Goal: Task Accomplishment & Management: Complete application form

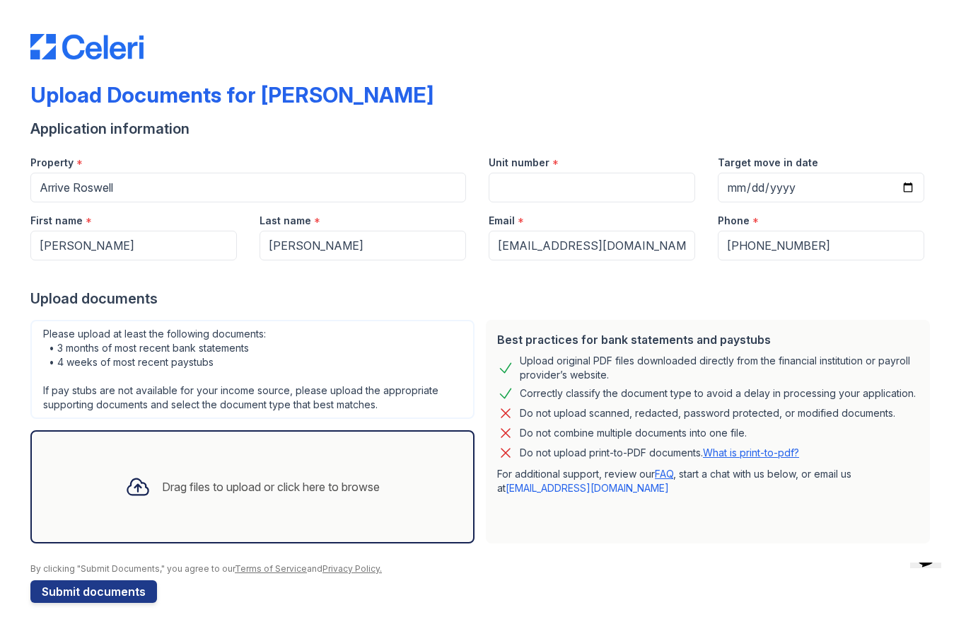
click at [146, 592] on button "Submit documents" at bounding box center [93, 591] width 127 height 23
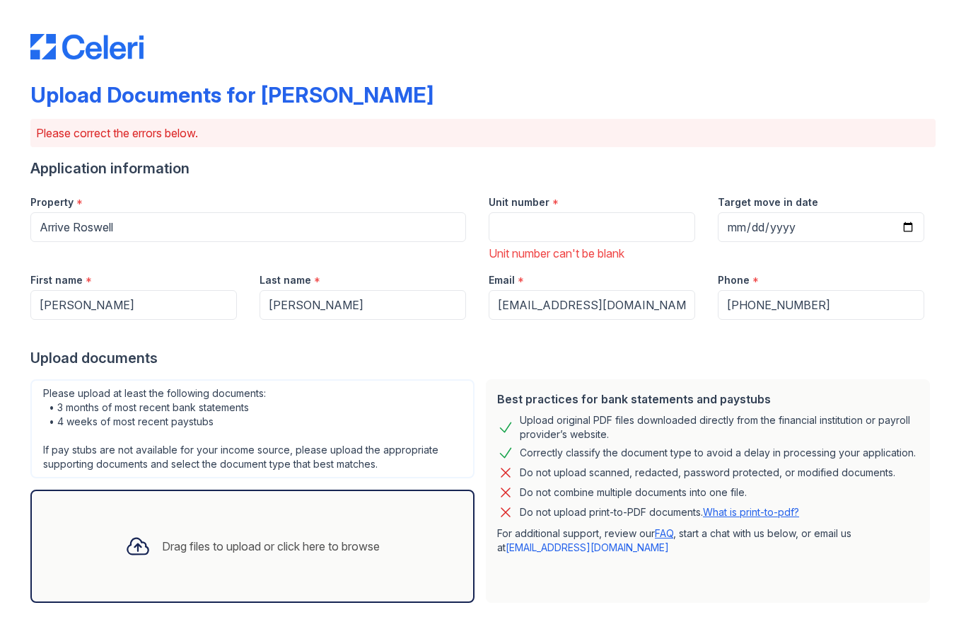
click at [292, 544] on div "Drag files to upload or click here to browse" at bounding box center [271, 545] width 218 height 17
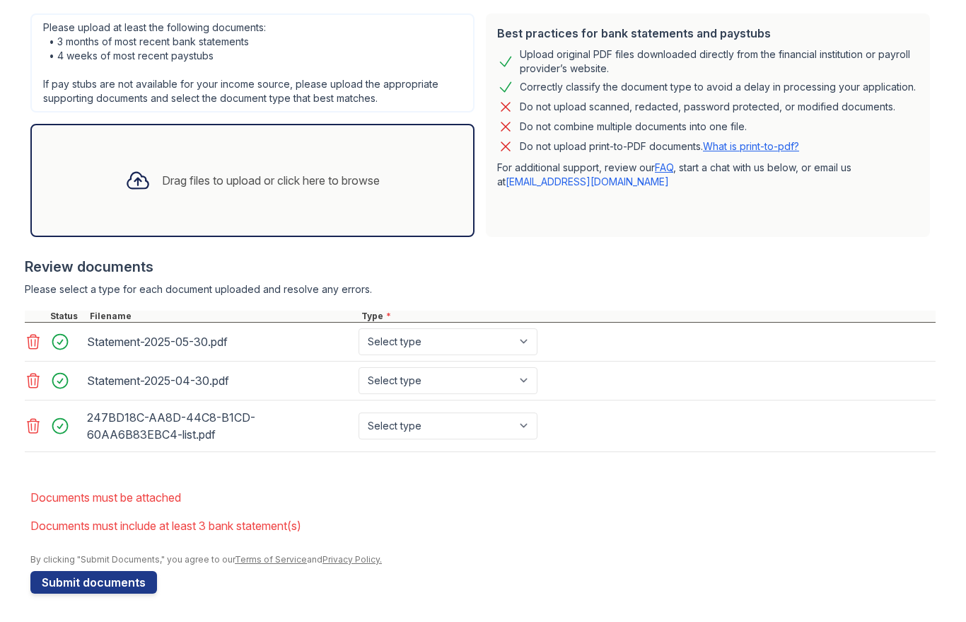
scroll to position [366, 0]
click at [149, 578] on button "Submit documents" at bounding box center [93, 582] width 127 height 23
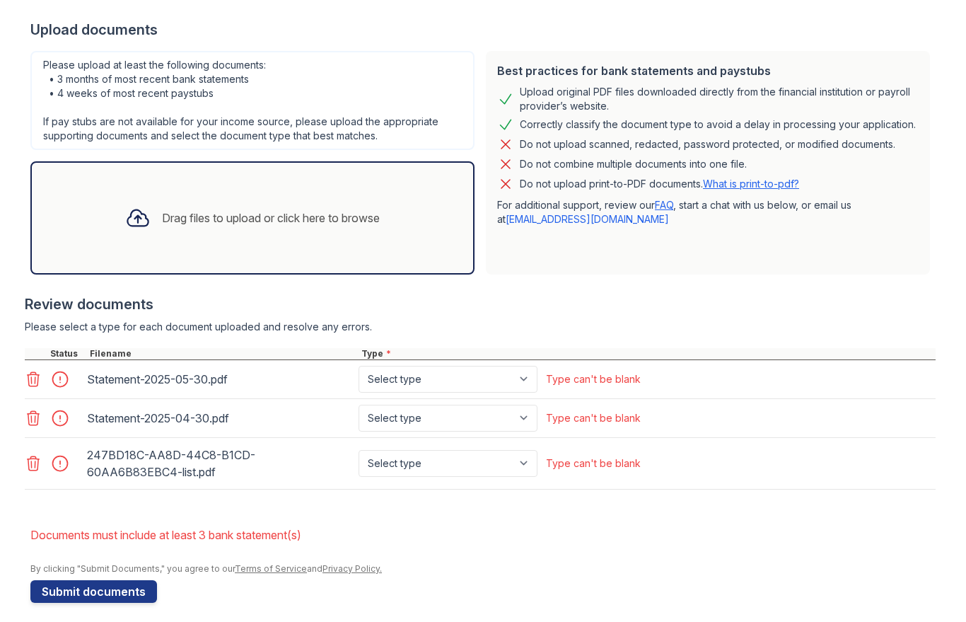
scroll to position [329, 0]
click at [146, 598] on button "Submit documents" at bounding box center [93, 590] width 127 height 23
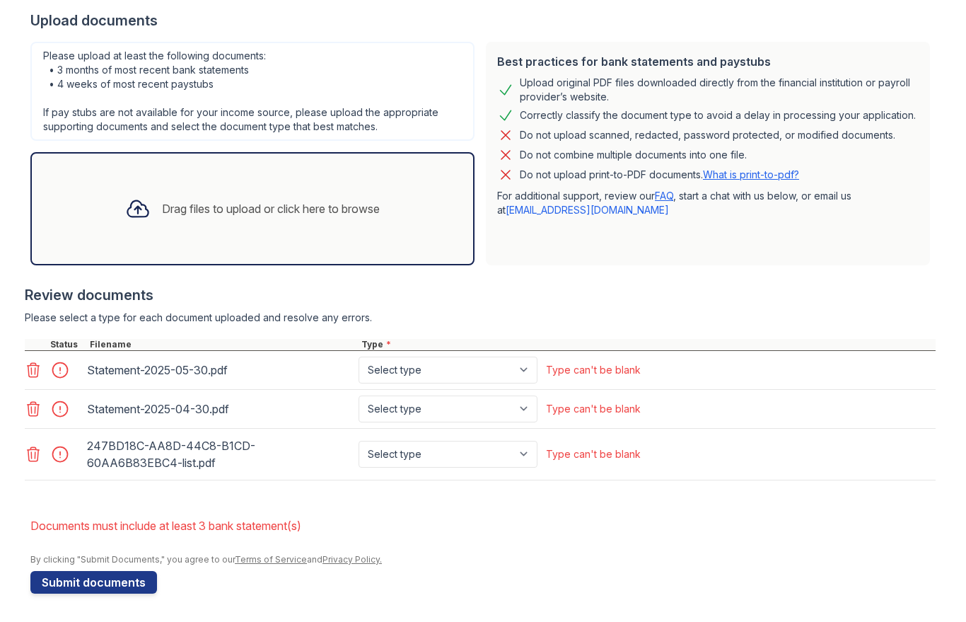
scroll to position [337, 0]
click at [527, 368] on select "Select type Paystub Bank Statement Offer Letter Tax Documents Benefit Award Let…" at bounding box center [448, 369] width 179 height 27
select select "bank_statement"
click at [534, 412] on select "Select type Paystub Bank Statement Offer Letter Tax Documents Benefit Award Let…" at bounding box center [448, 408] width 179 height 27
select select "bank_statement"
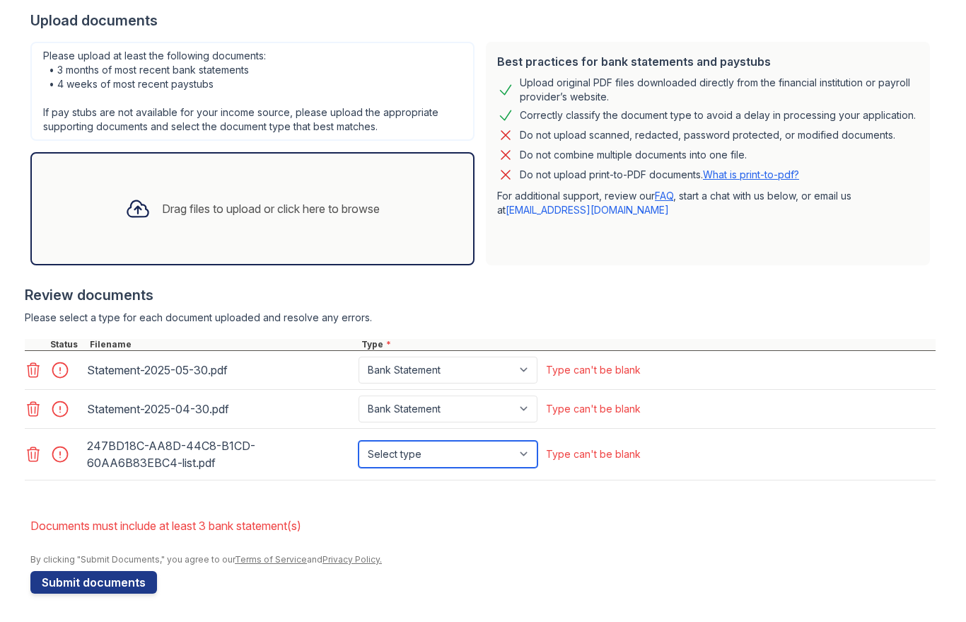
click at [525, 456] on select "Select type Paystub Bank Statement Offer Letter Tax Documents Benefit Award Let…" at bounding box center [448, 454] width 179 height 27
select select "bank_statement"
click at [75, 579] on button "Submit documents" at bounding box center [93, 582] width 127 height 23
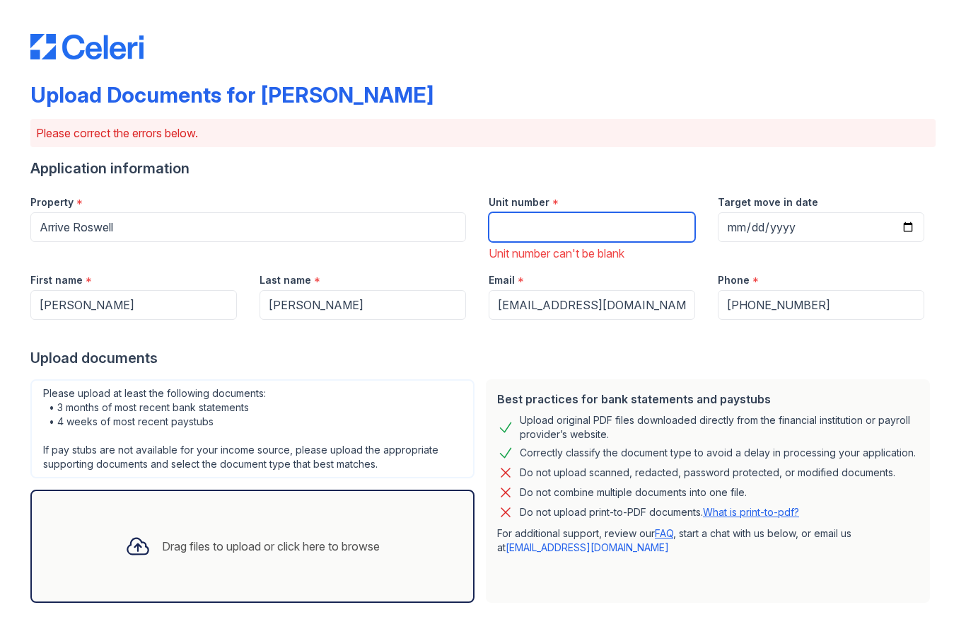
click at [652, 231] on input "Unit number" at bounding box center [592, 227] width 206 height 30
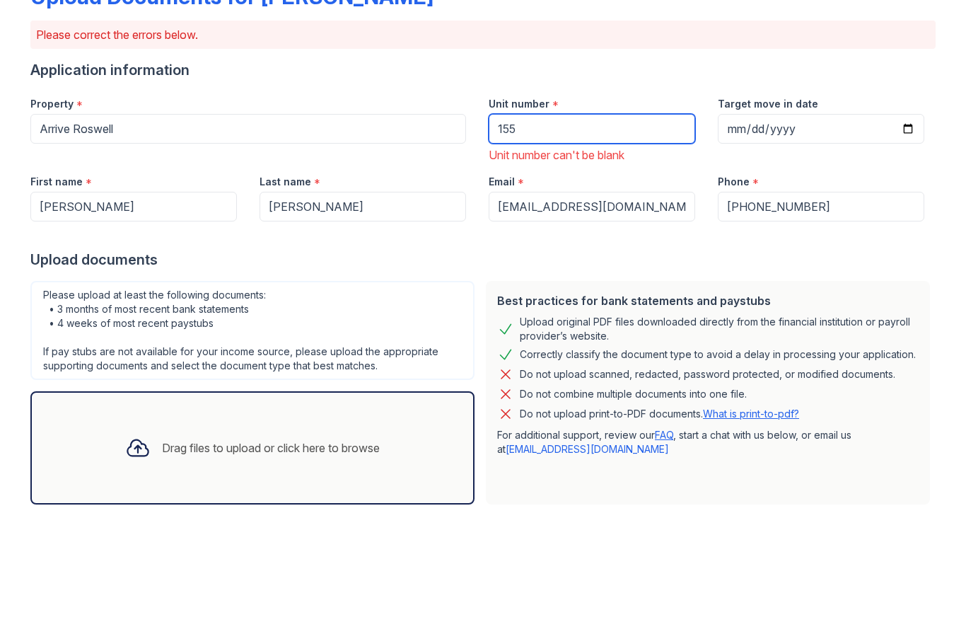
type input "155"
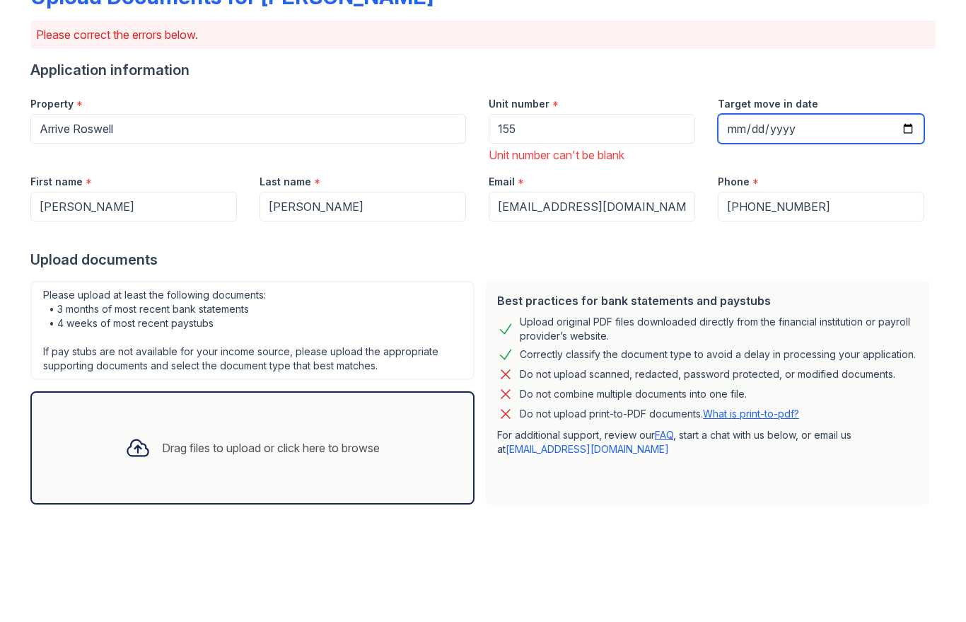
click at [802, 212] on input "Target move in date" at bounding box center [821, 227] width 206 height 30
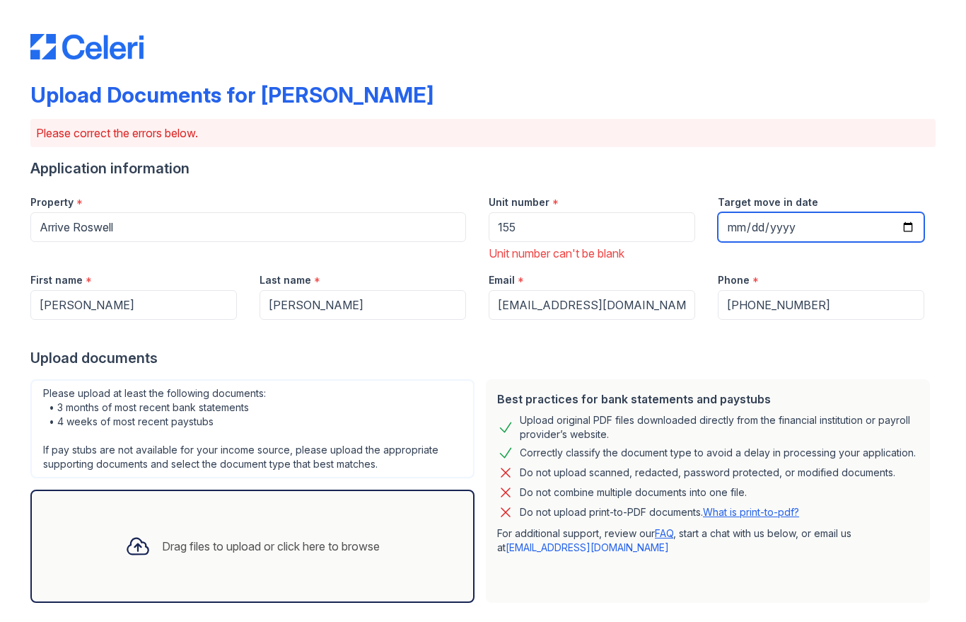
type input "[DATE]"
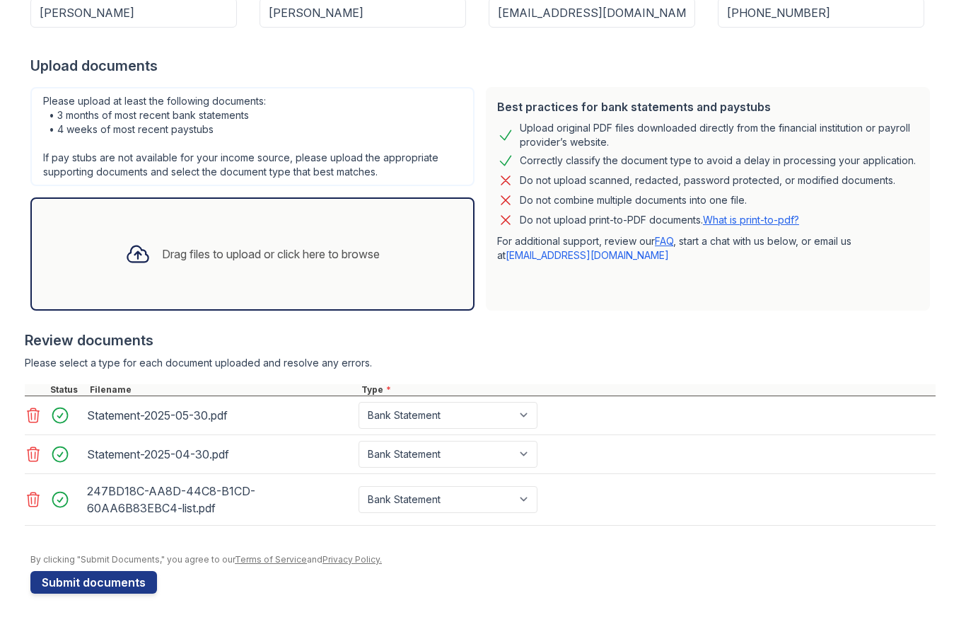
scroll to position [292, 0]
click at [71, 581] on button "Submit documents" at bounding box center [93, 582] width 127 height 23
